Goal: Task Accomplishment & Management: Use online tool/utility

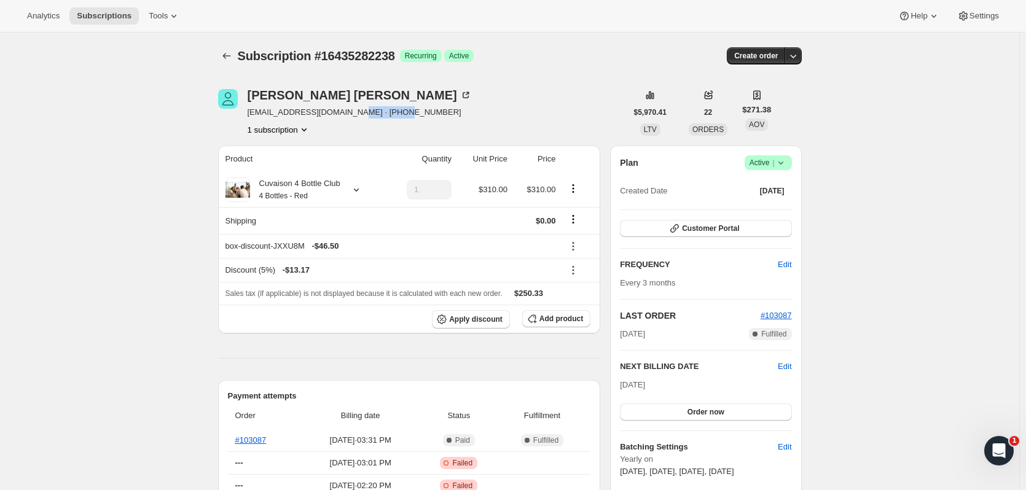
click at [232, 52] on icon "Subscriptions" at bounding box center [227, 56] width 12 height 12
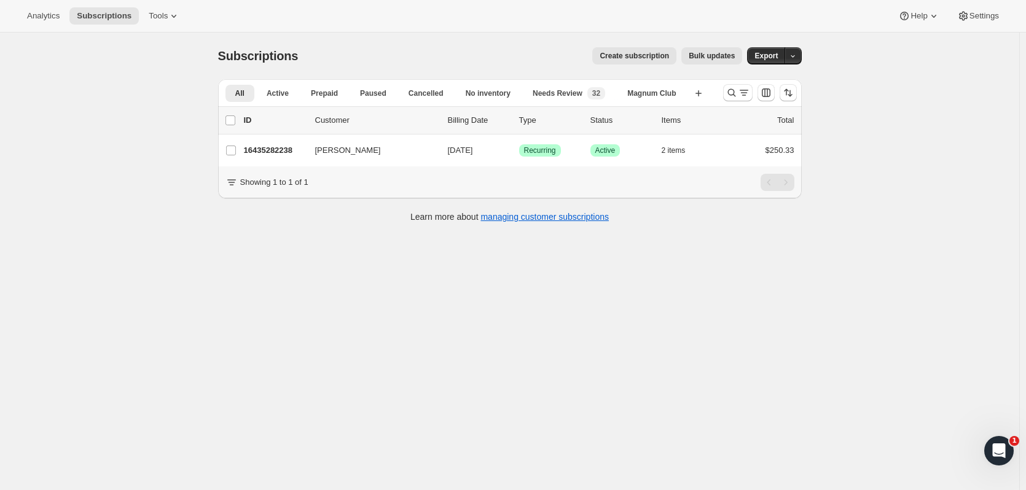
click at [727, 97] on button "Search and filter results" at bounding box center [737, 92] width 29 height 17
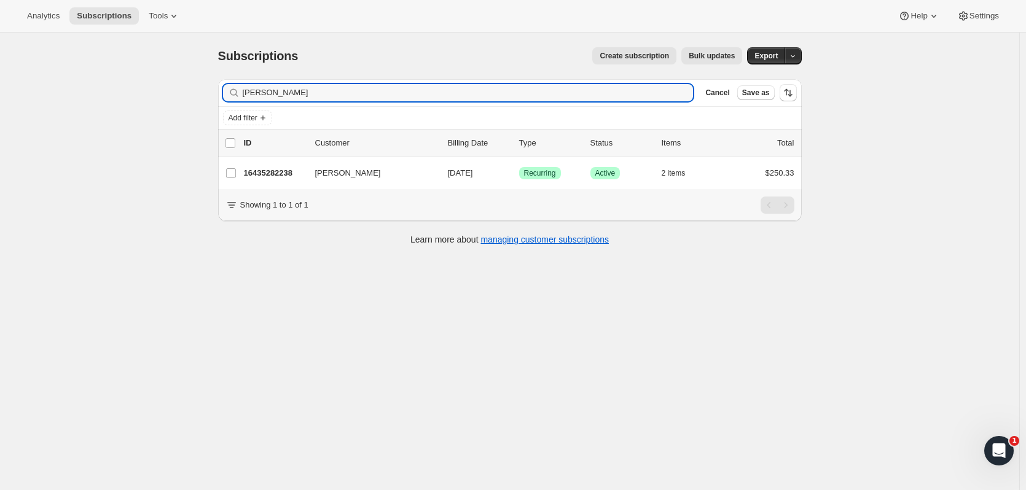
drag, startPoint x: 294, startPoint y: 89, endPoint x: 160, endPoint y: 76, distance: 134.7
click at [155, 81] on div "Subscriptions. This page is ready Subscriptions Create subscription Bulk update…" at bounding box center [510, 278] width 1020 height 490
type input "eric fi"
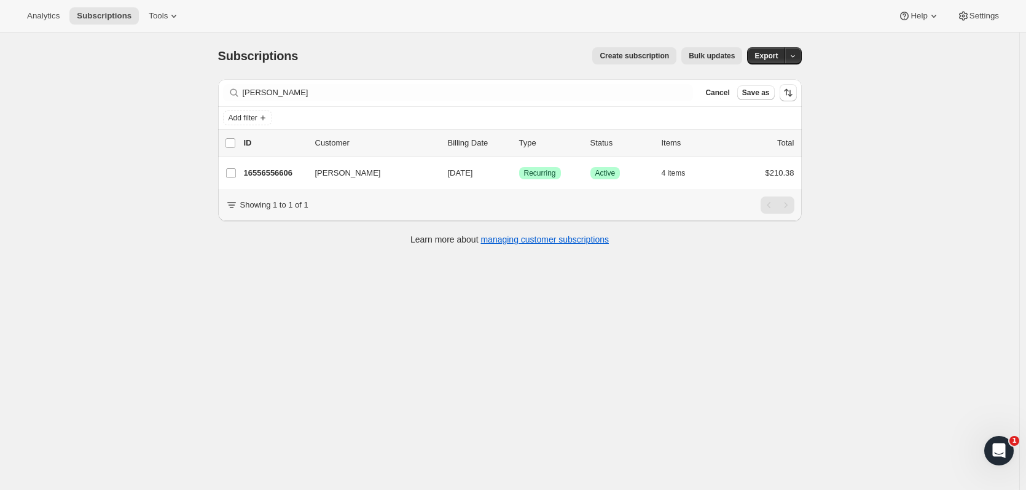
click at [291, 173] on p "16556556606" at bounding box center [274, 173] width 61 height 12
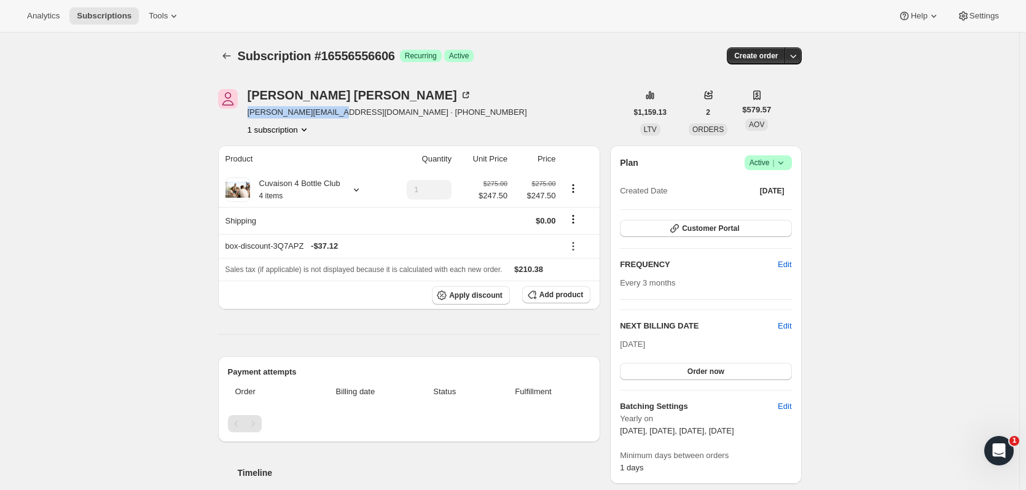
drag, startPoint x: 250, startPoint y: 111, endPoint x: 321, endPoint y: 116, distance: 71.5
click at [321, 116] on span "[PERSON_NAME][EMAIL_ADDRESS][DOMAIN_NAME] · [PHONE_NUMBER]" at bounding box center [388, 112] width 280 height 12
copy span "eric@fitzpatricks.net"
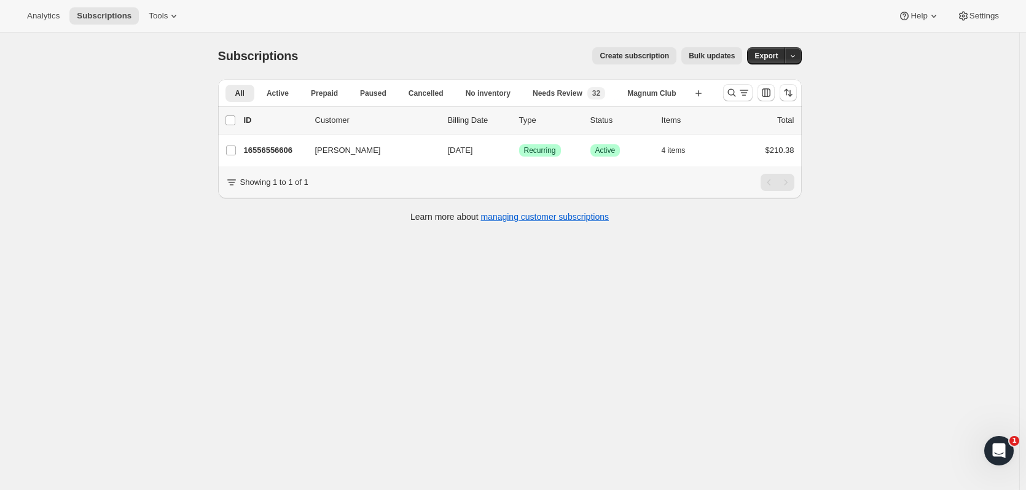
click at [297, 159] on div "[PERSON_NAME] 16556556606 [PERSON_NAME] [DATE] Success Recurring Success Active…" at bounding box center [510, 151] width 584 height 32
click at [293, 152] on p "16556556606" at bounding box center [274, 150] width 61 height 12
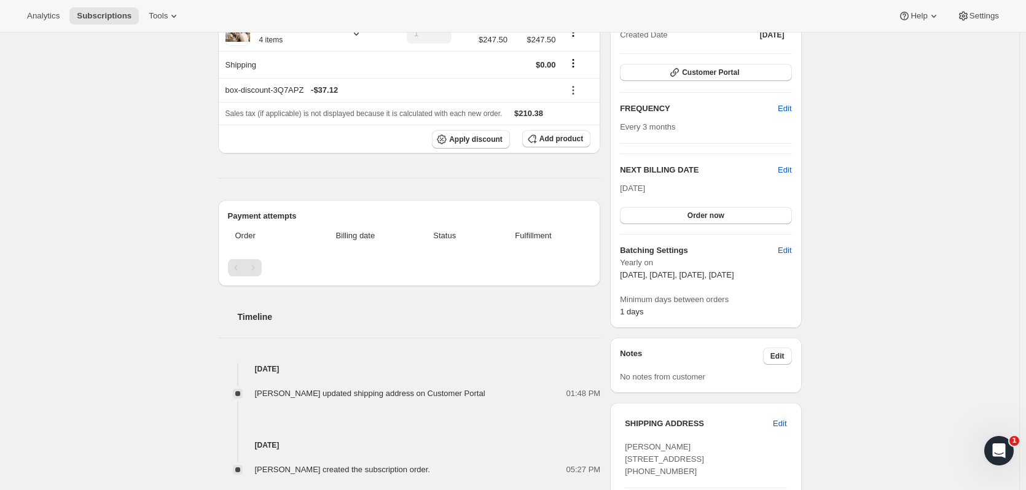
scroll to position [293, 0]
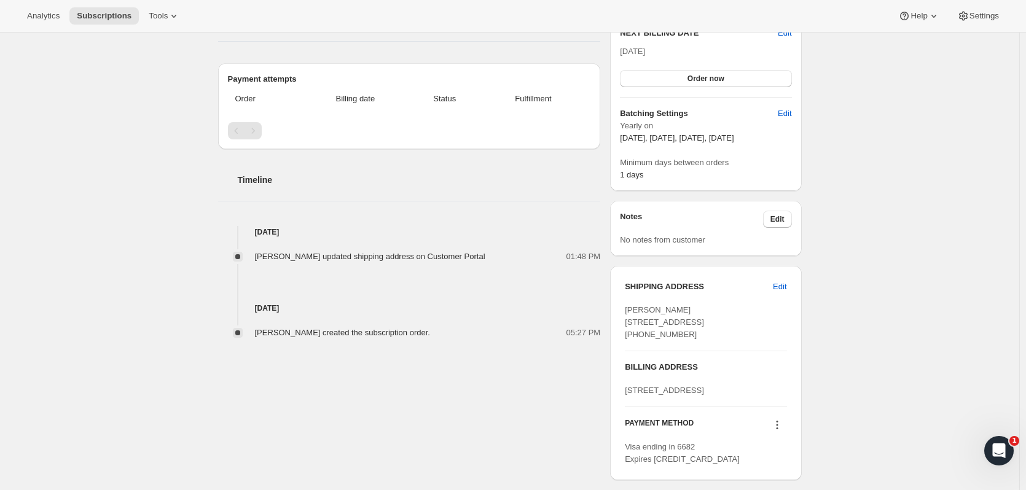
click at [779, 288] on span "Edit" at bounding box center [780, 287] width 14 height 12
select select "NC"
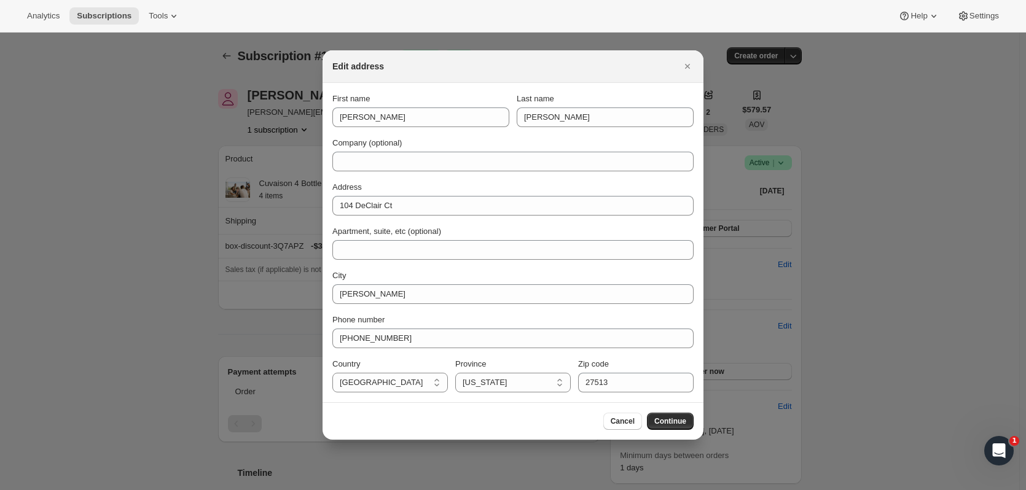
scroll to position [0, 0]
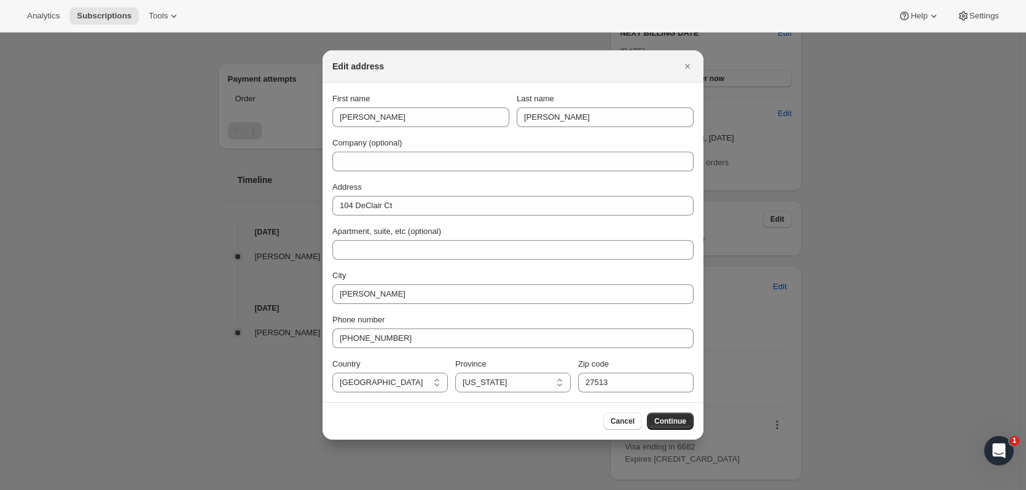
click at [632, 428] on button "Cancel" at bounding box center [622, 421] width 39 height 17
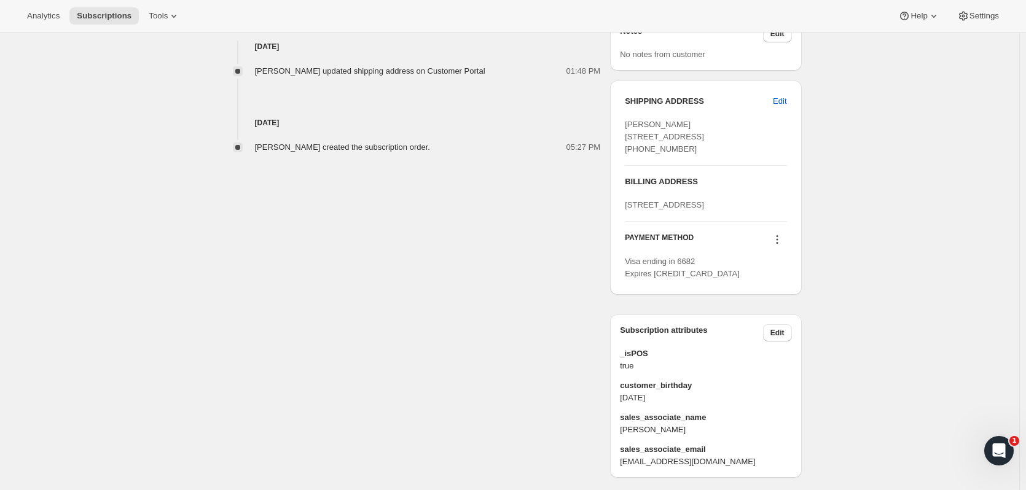
scroll to position [480, 0]
click at [699, 210] on div "BILLING ADDRESS [STREET_ADDRESS]" at bounding box center [706, 193] width 162 height 36
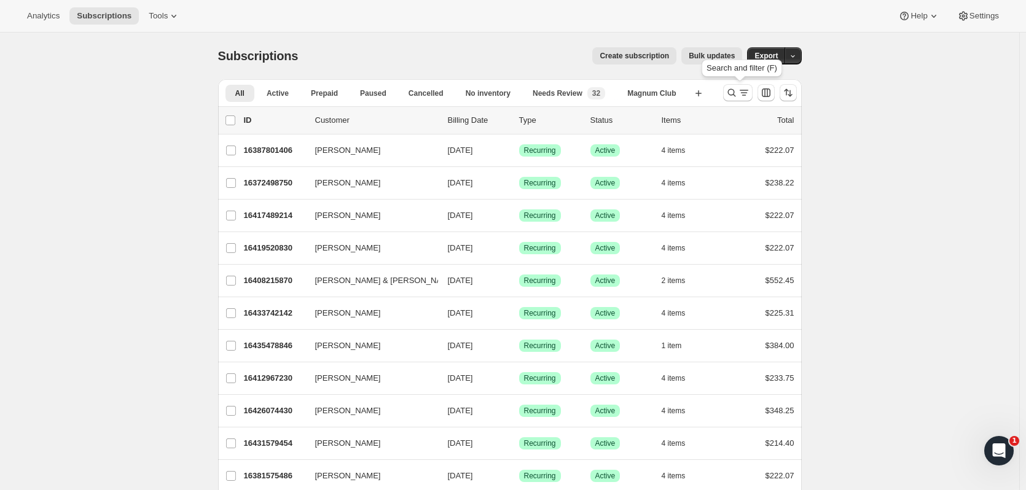
click at [737, 89] on icon "Search and filter results" at bounding box center [732, 93] width 12 height 12
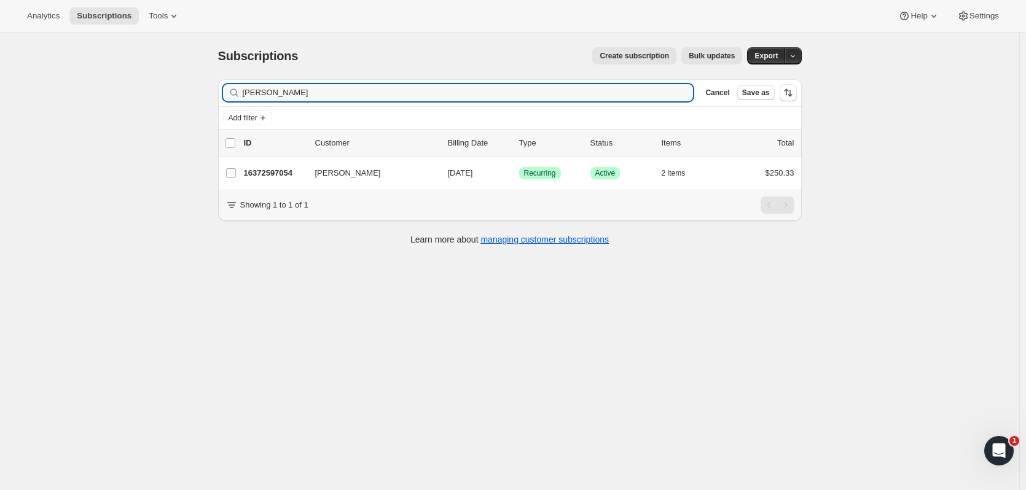
type input "james adam"
click at [261, 170] on p "16372597054" at bounding box center [274, 173] width 61 height 12
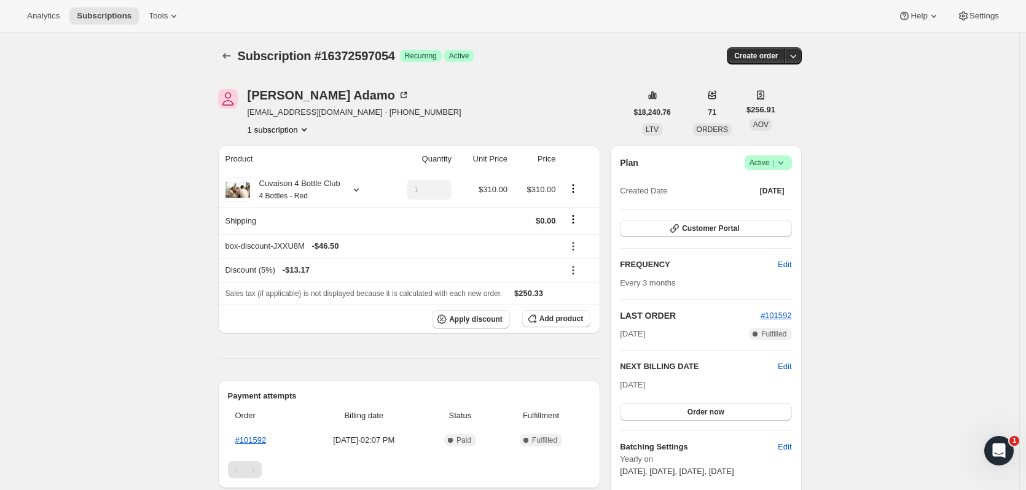
click at [789, 63] on button "button" at bounding box center [793, 55] width 17 height 17
click at [780, 98] on span "Create custom one-time order" at bounding box center [744, 102] width 106 height 9
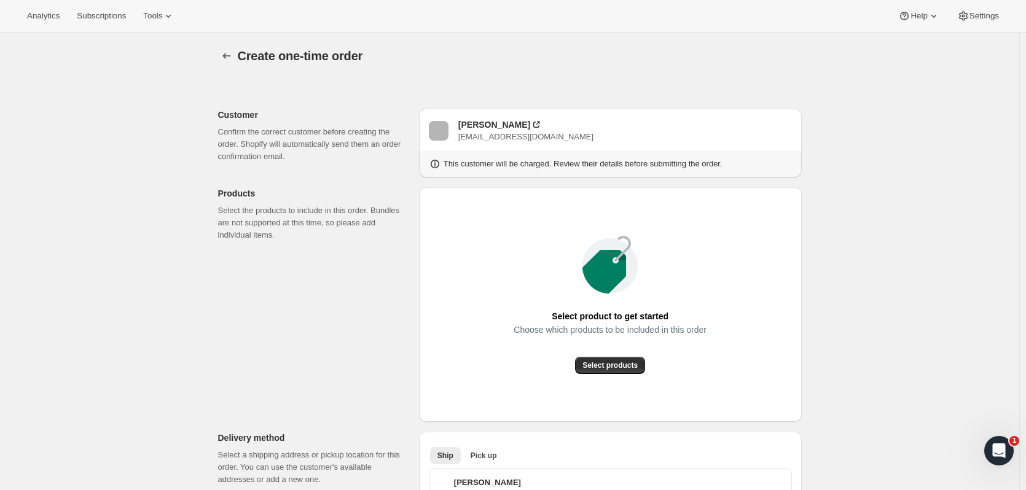
click at [621, 367] on span "Select products" at bounding box center [610, 366] width 55 height 10
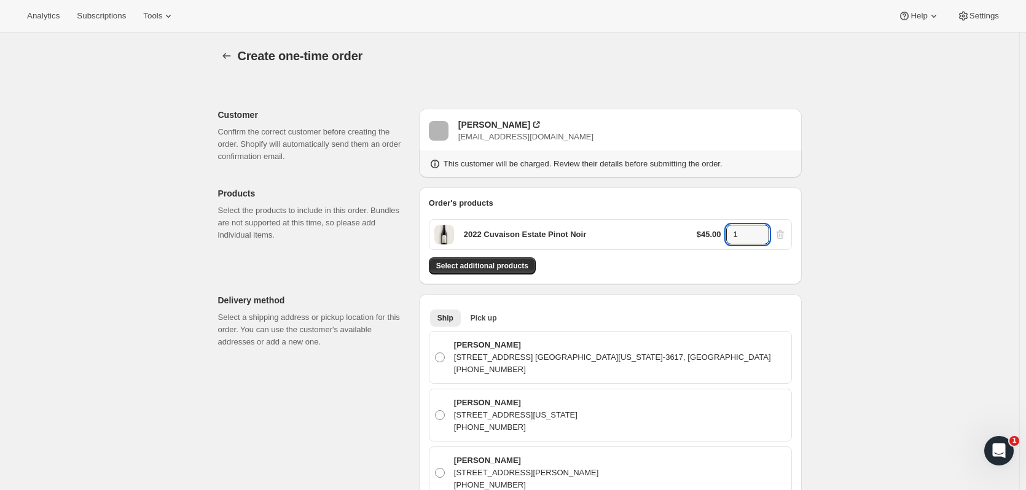
click at [759, 231] on icon at bounding box center [760, 231] width 12 height 12
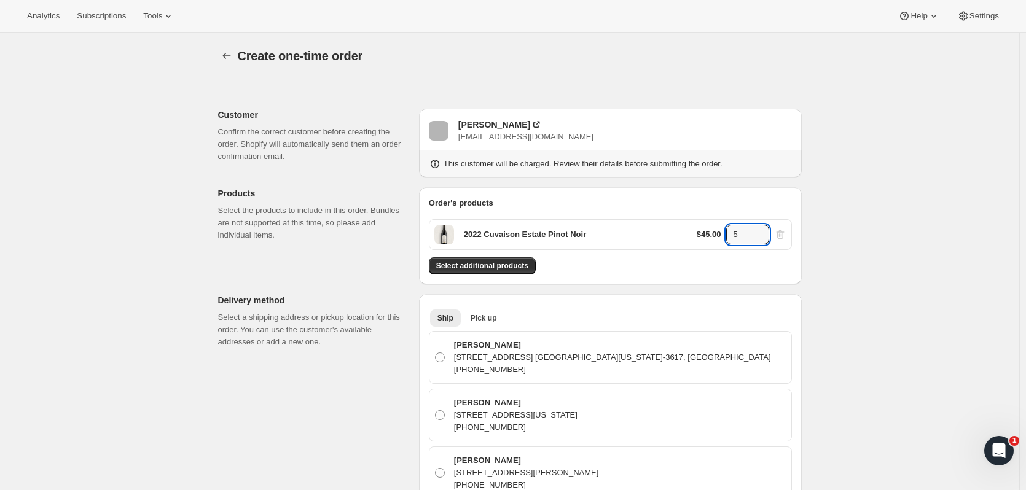
type input "6"
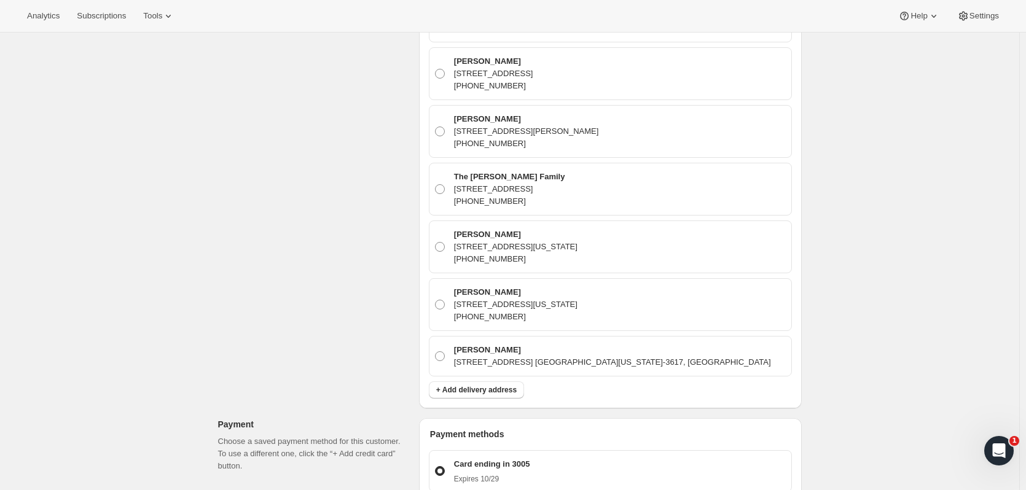
scroll to position [1119, 0]
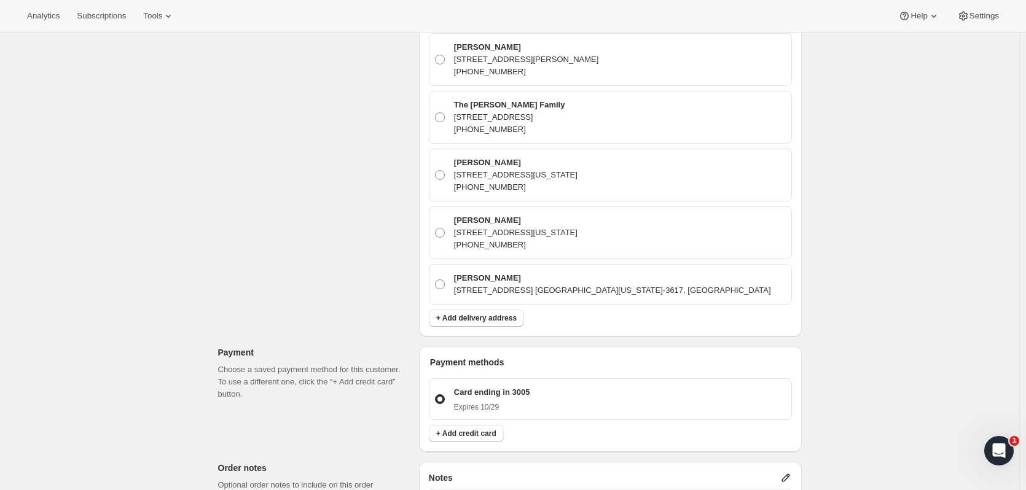
click at [521, 310] on button "+ Add delivery address" at bounding box center [476, 318] width 95 height 17
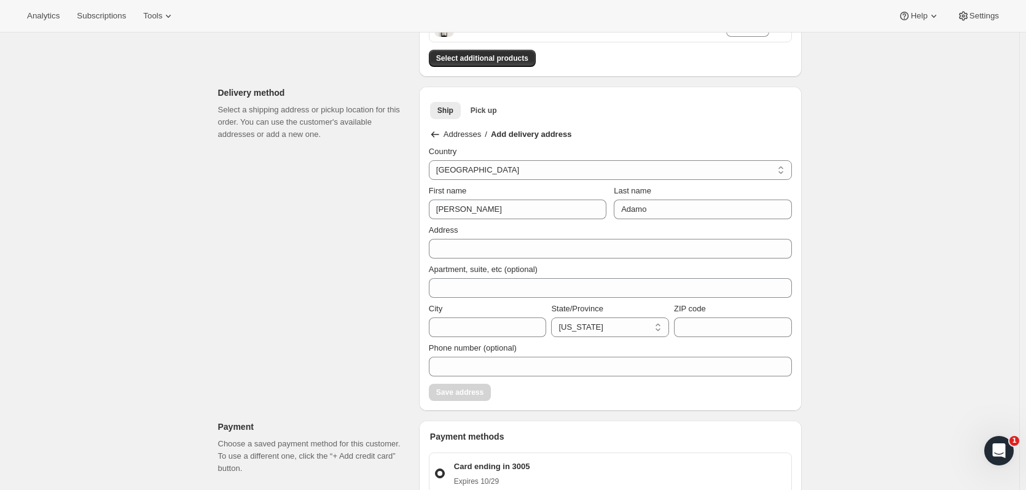
scroll to position [175, 0]
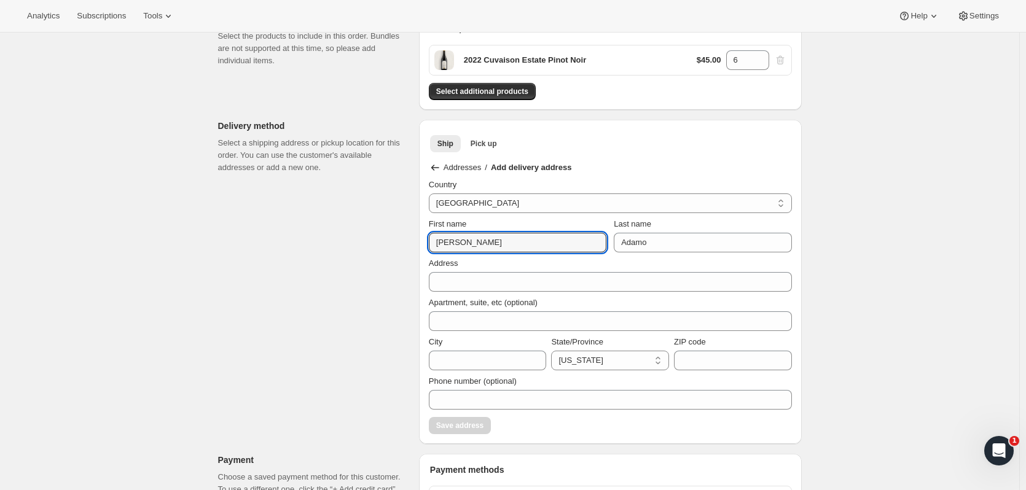
drag, startPoint x: 444, startPoint y: 248, endPoint x: 361, endPoint y: 243, distance: 82.5
click at [361, 243] on div "Customer Confirm the correct customer before creating the order. Shopify will a…" at bounding box center [505, 475] width 594 height 1140
type input "Barbara"
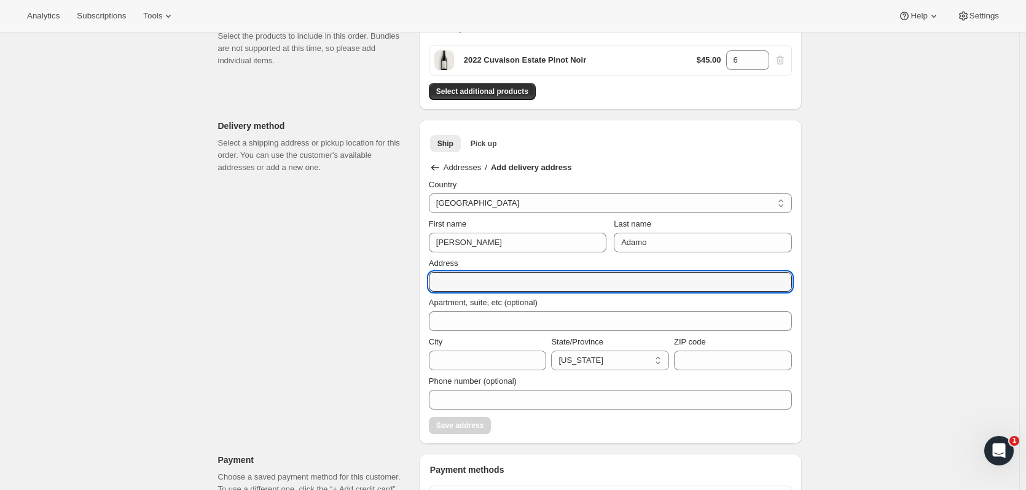
paste input "67 Symphony Drive"
type input "67 Symphony Drive"
click at [529, 359] on input "City" at bounding box center [488, 361] width 118 height 20
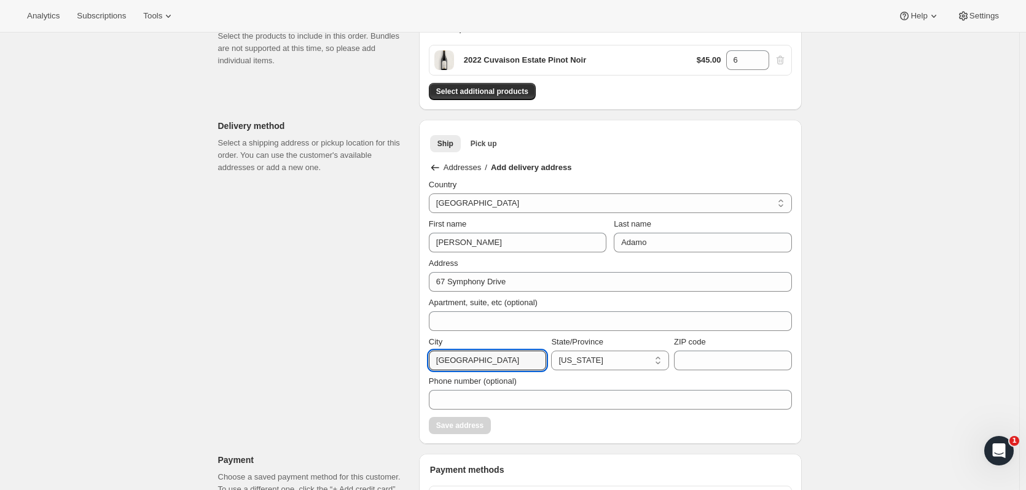
type input "Lake Grove"
click at [586, 364] on select "California Arizona Colorado Idaho Montana Washington Wyoming Nevada Oregon New …" at bounding box center [610, 361] width 118 height 20
select select "NY"
click at [554, 351] on select "California Arizona Colorado Idaho Montana Washington Wyoming Nevada Oregon New …" at bounding box center [610, 361] width 118 height 20
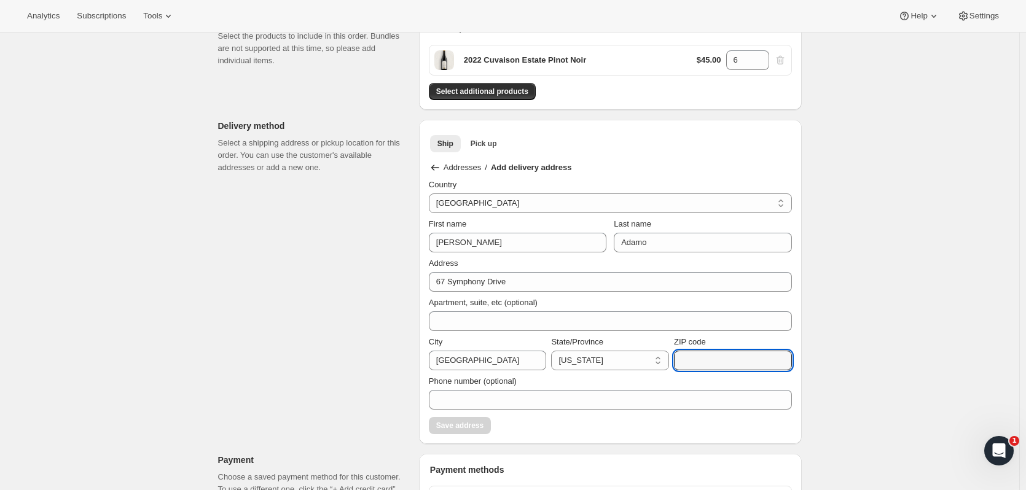
click at [728, 358] on input "ZIP code" at bounding box center [733, 361] width 118 height 20
type input "11755"
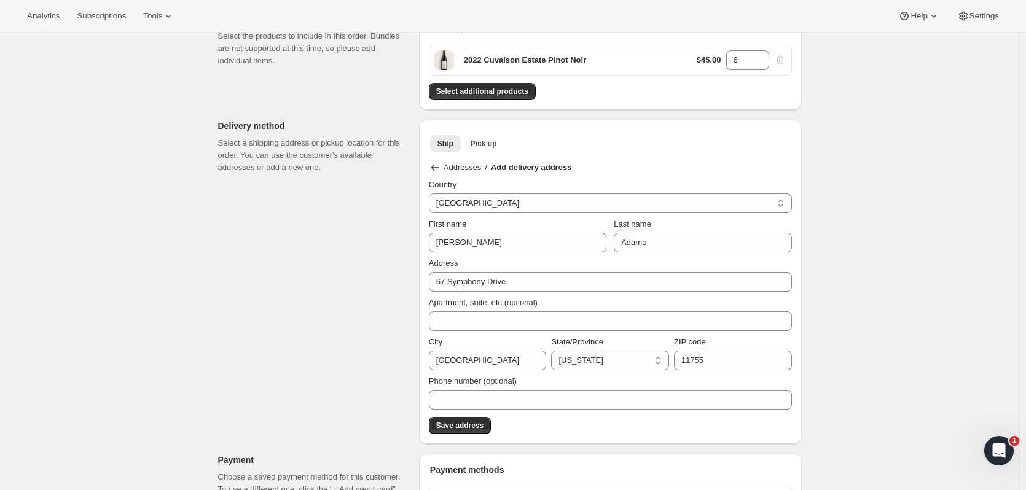
click at [478, 426] on span "Save address" at bounding box center [459, 426] width 47 height 10
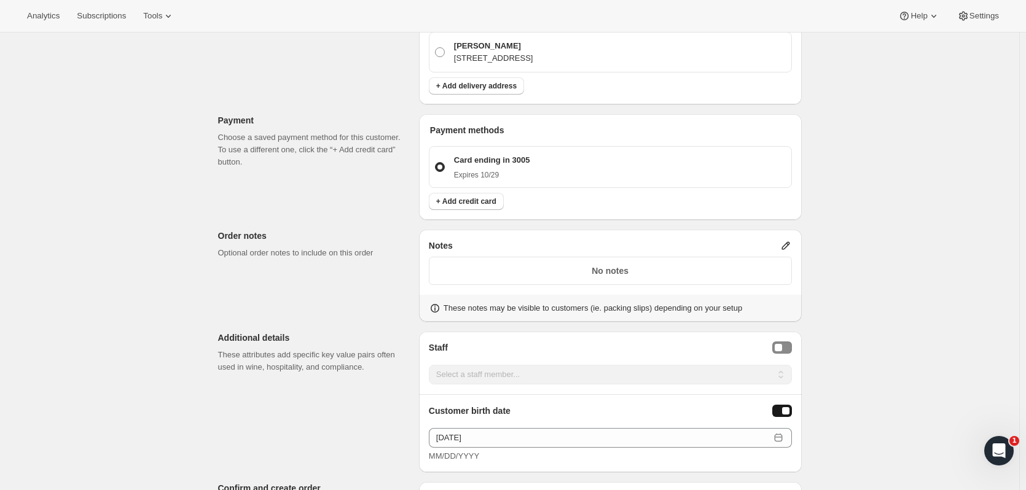
scroll to position [1402, 0]
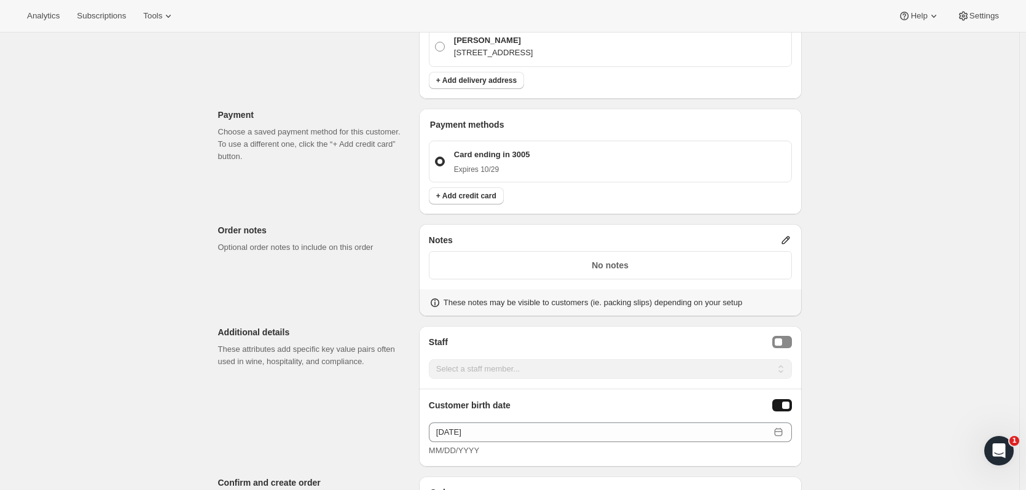
click at [782, 336] on button "Staff Selector" at bounding box center [782, 342] width 20 height 12
click at [775, 360] on select "Select a staff member... Lindsay Knight Rafa Nicoletto Nicasio Yeend Gloria Bin…" at bounding box center [610, 370] width 363 height 20
select select "associate-0"
click at [431, 360] on select "Select a staff member... Lindsay Knight Rafa Nicoletto Nicasio Yeend Gloria Bin…" at bounding box center [610, 370] width 363 height 20
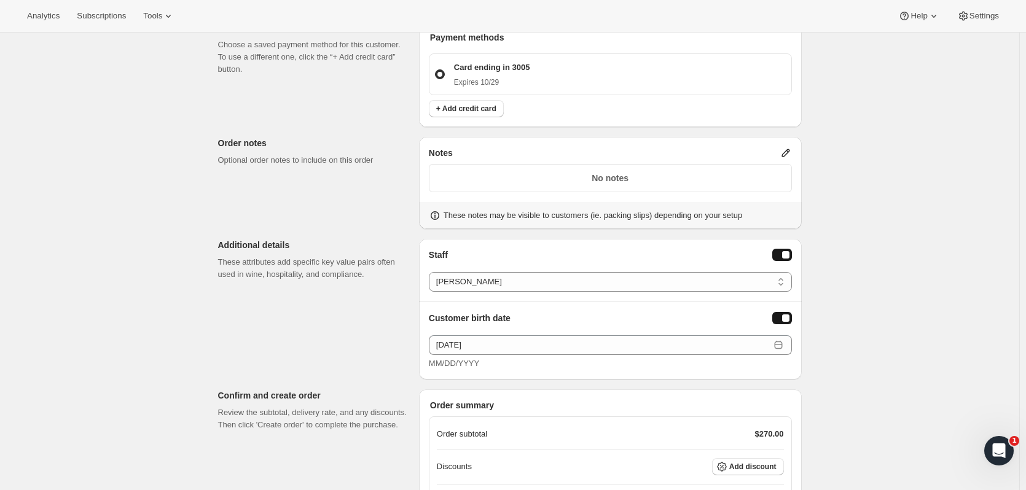
scroll to position [1618, 0]
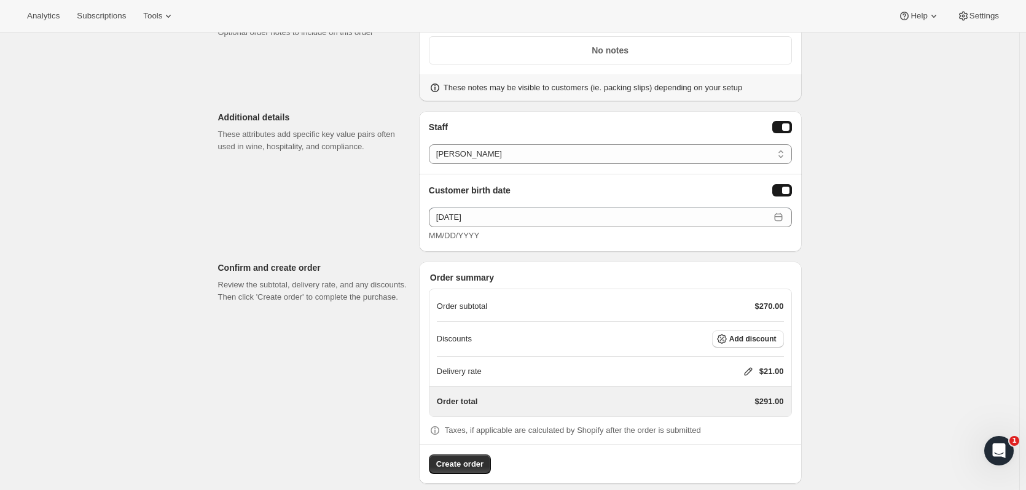
click at [750, 366] on icon at bounding box center [748, 372] width 12 height 12
click at [754, 431] on button "Save" at bounding box center [745, 432] width 32 height 17
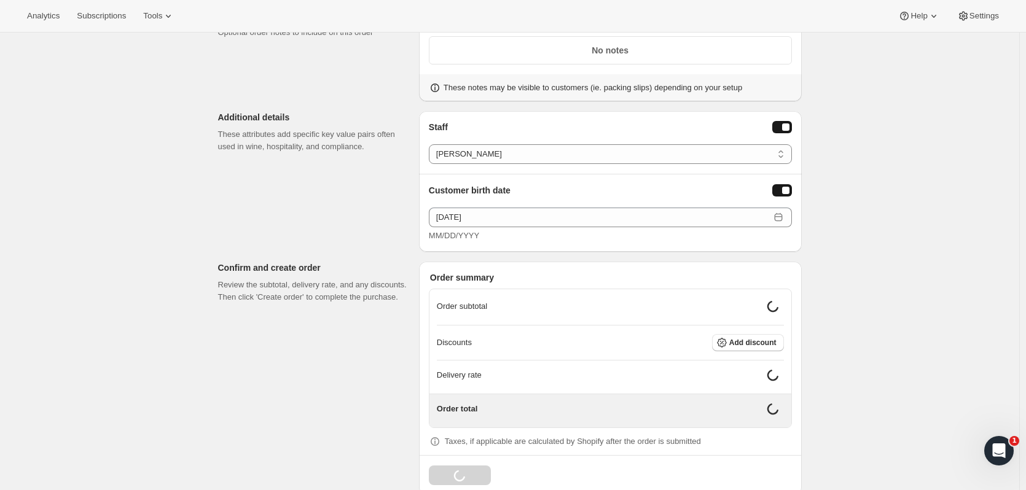
click at [772, 338] on span "Add discount" at bounding box center [752, 343] width 47 height 10
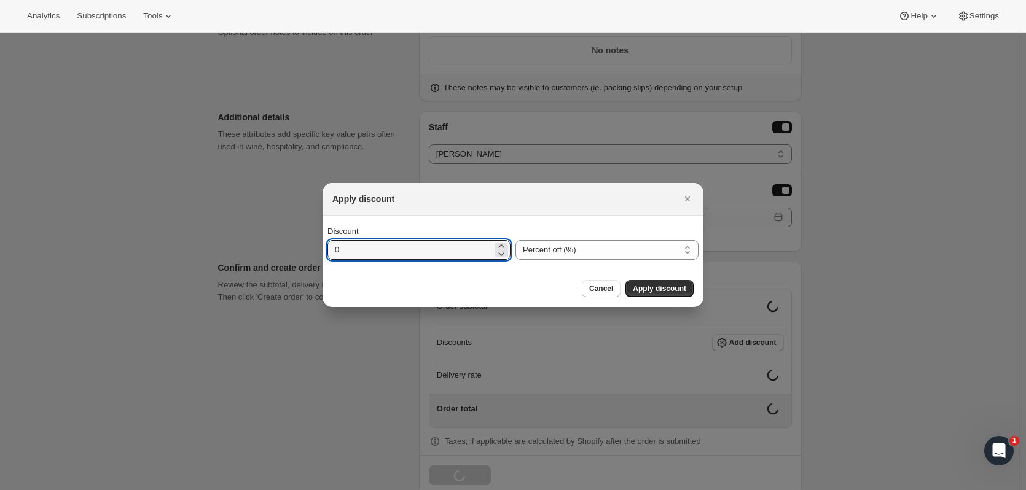
drag, startPoint x: 422, startPoint y: 256, endPoint x: 237, endPoint y: 250, distance: 185.1
type input "20"
click at [674, 289] on span "Apply discount" at bounding box center [659, 289] width 53 height 10
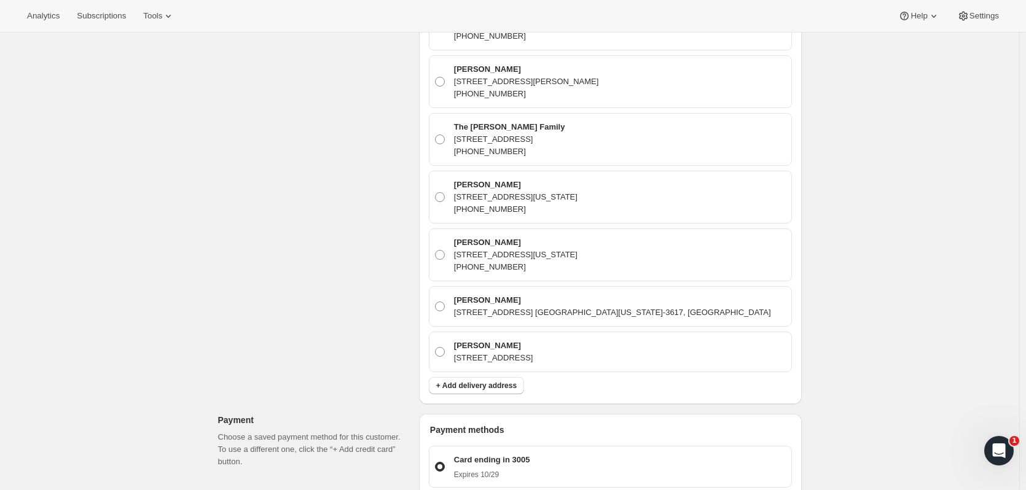
scroll to position [1107, 0]
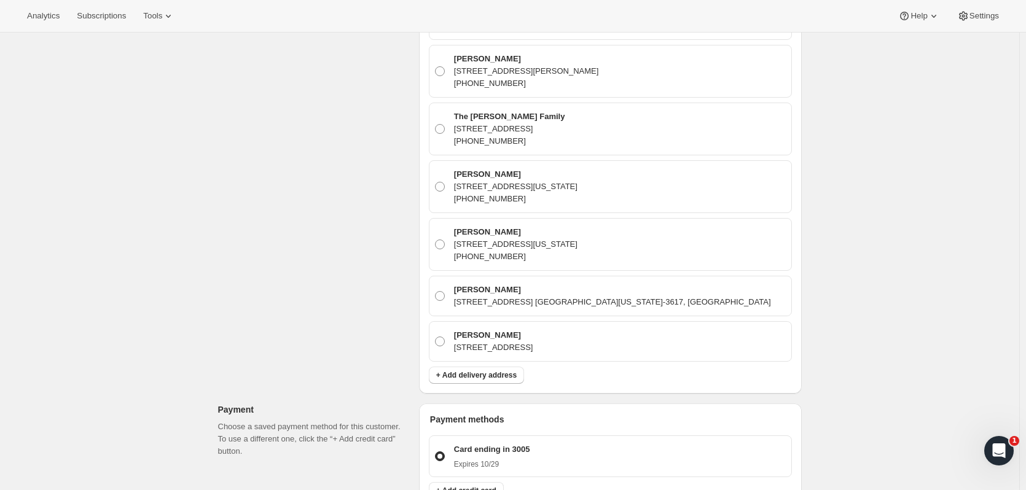
click at [533, 342] on p "67 Symphony Drive, Lake Grove, NY, 11755, United States" at bounding box center [493, 348] width 79 height 12
click at [436, 337] on input "Barbara Adamo 67 Symphony Drive, Lake Grove, NY, 11755, United States" at bounding box center [435, 337] width 1 height 1
radio input "true"
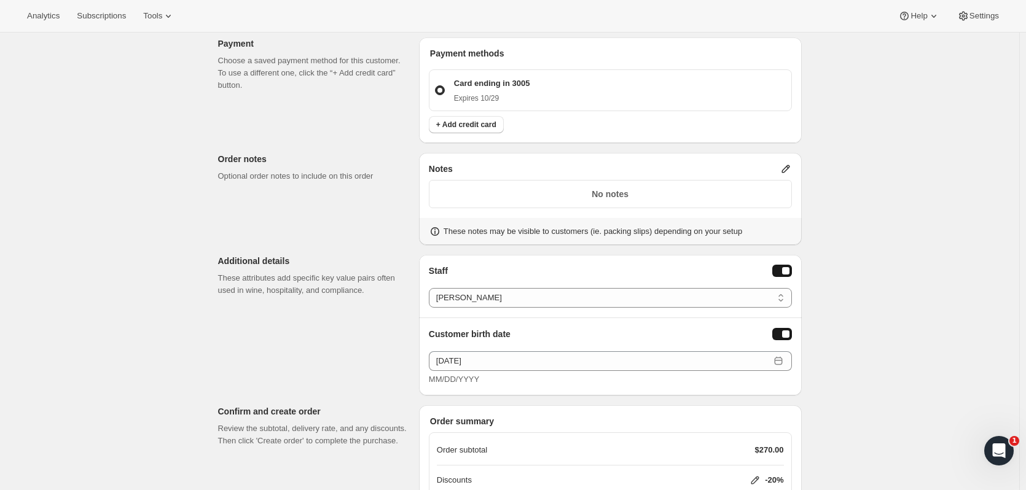
scroll to position [1468, 0]
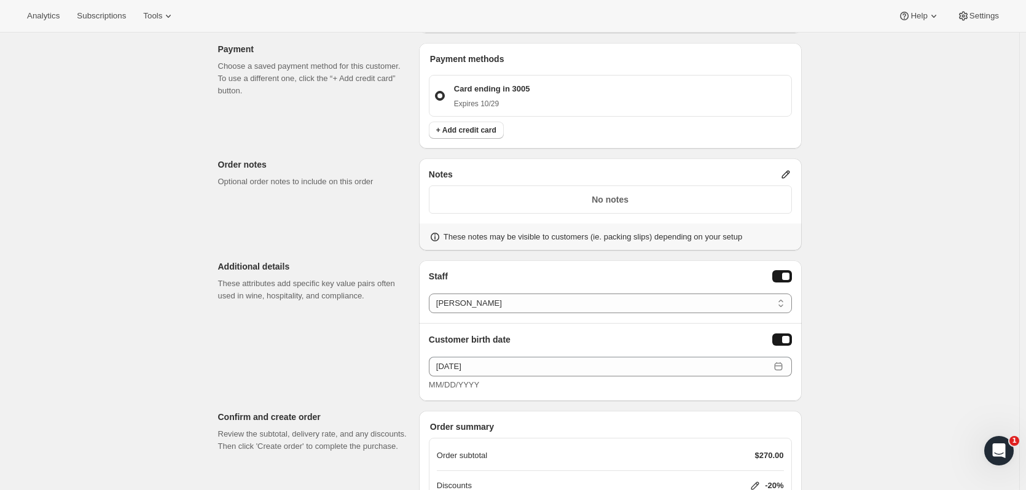
click at [796, 160] on div "Notes No notes These notes may be visible to customers (ie. packing slips) depe…" at bounding box center [610, 205] width 383 height 92
click at [789, 171] on icon at bounding box center [786, 175] width 8 height 8
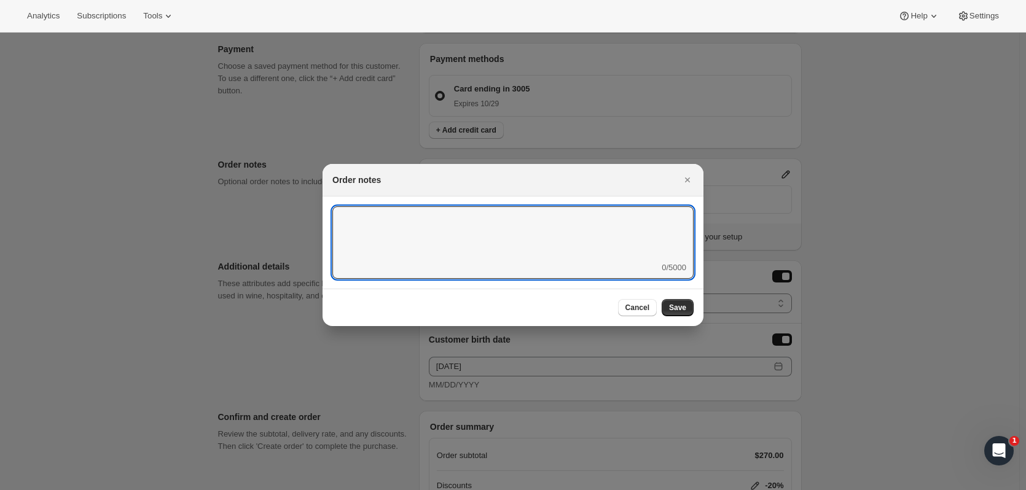
paste textarea "Happy Birthday! Love James & Michael"
type textarea "Happy Birthday! Love James & Michael"
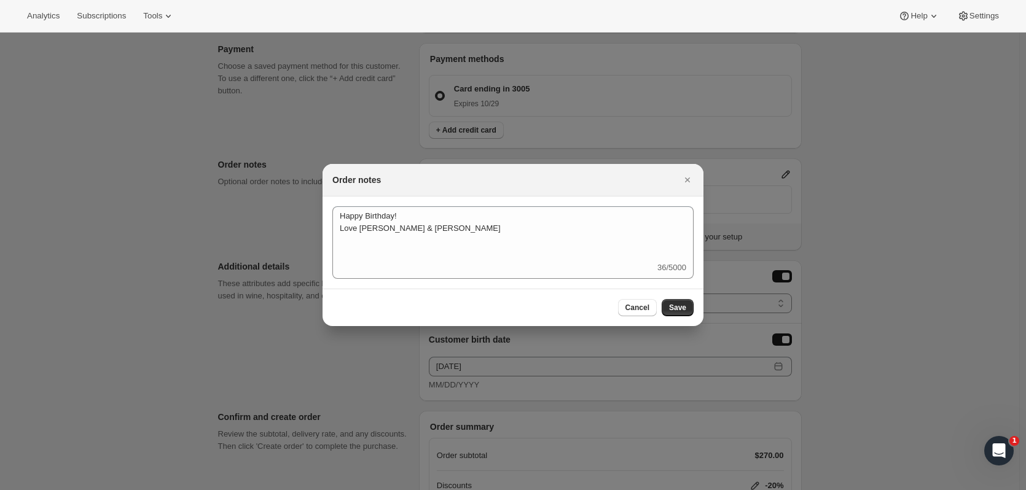
click at [682, 305] on span "Save" at bounding box center [677, 308] width 17 height 10
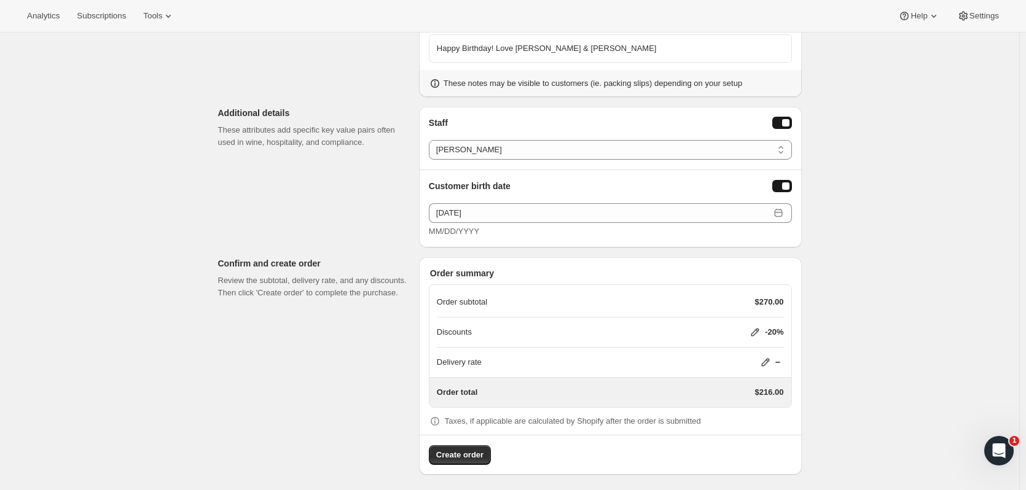
scroll to position [1613, 0]
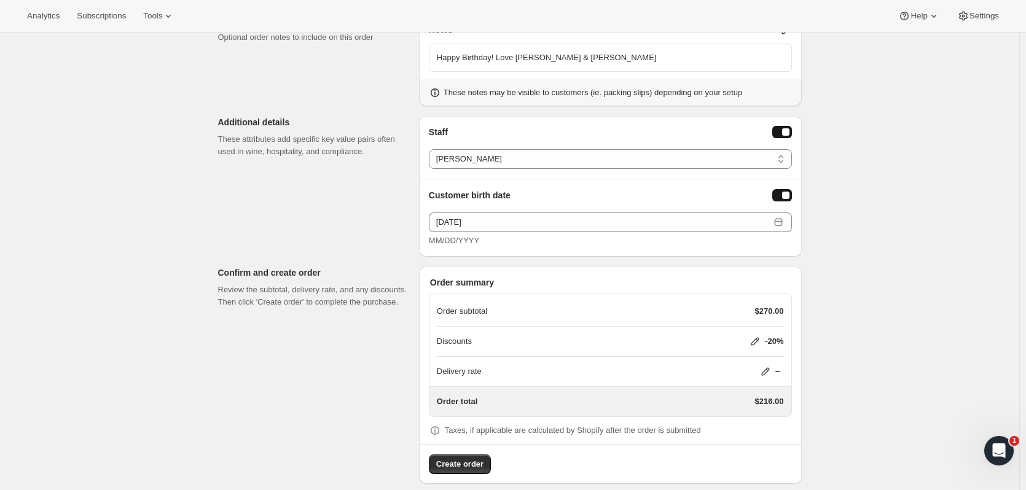
click at [457, 458] on span "Create order" at bounding box center [459, 464] width 47 height 12
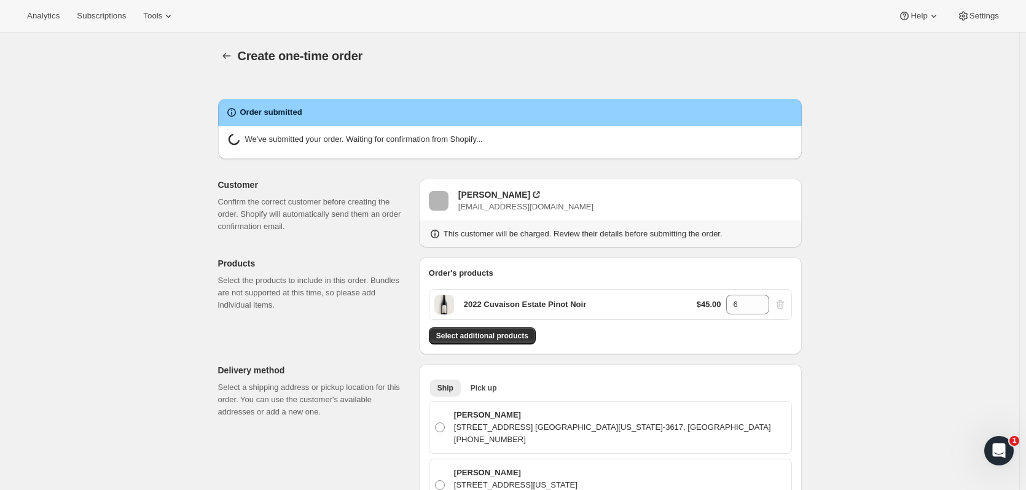
radio input "true"
